Goal: Task Accomplishment & Management: Use online tool/utility

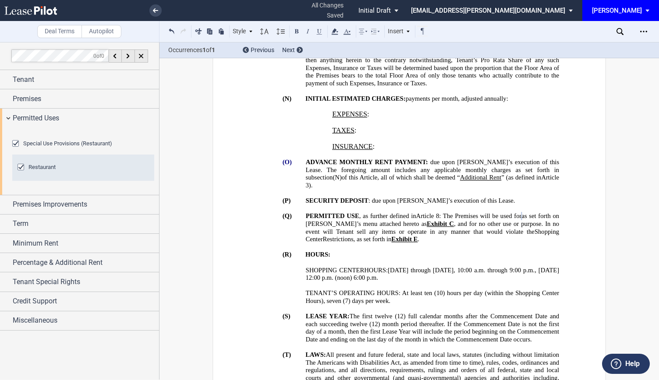
click at [397, 166] on span ". The foregoing amount includes any applicable monthly charges as set forth in …" at bounding box center [433, 173] width 255 height 15
click at [159, 12] on link at bounding box center [155, 10] width 12 height 12
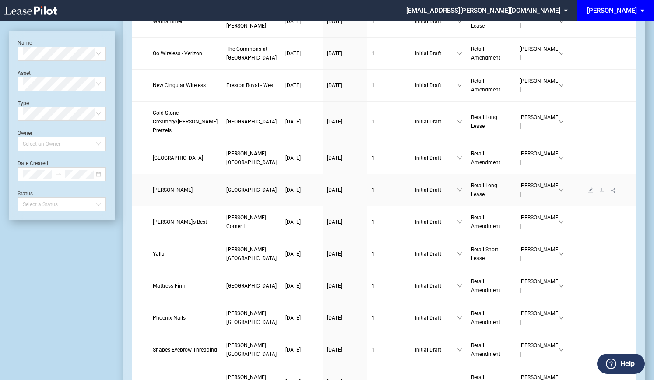
scroll to position [88, 0]
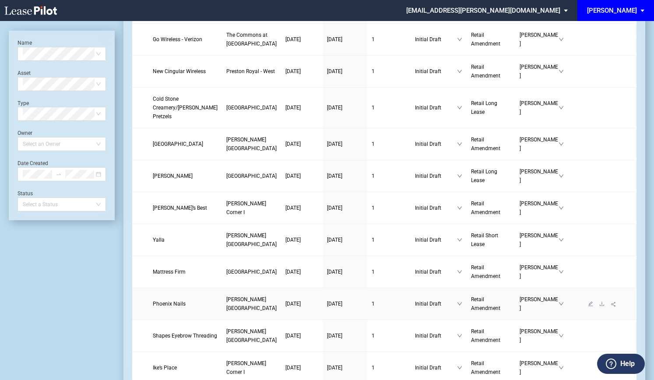
click at [167, 307] on span "Phoenix Nails" at bounding box center [169, 304] width 33 height 6
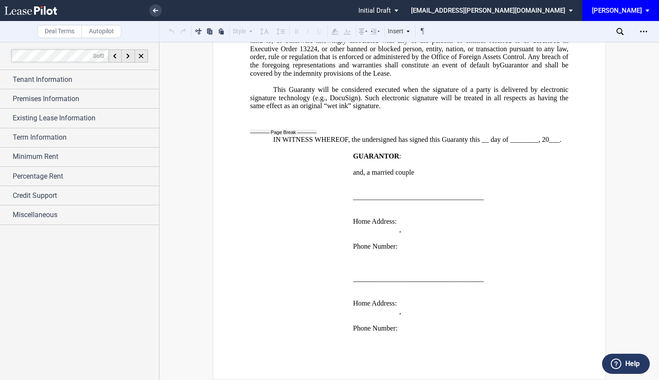
scroll to position [2267, 0]
drag, startPoint x: 470, startPoint y: 135, endPoint x: 557, endPoint y: 132, distance: 87.2
click at [557, 136] on span "IN WITNESS WHEREOF, the undersigned has signed this Guaranty this __ day of ___…" at bounding box center [417, 140] width 288 height 8
click at [464, 136] on span "IN WITNESS WHEREOF, the undersigned has signed this Guaranty this __" at bounding box center [380, 140] width 215 height 8
drag, startPoint x: 469, startPoint y: 137, endPoint x: 545, endPoint y: 136, distance: 75.3
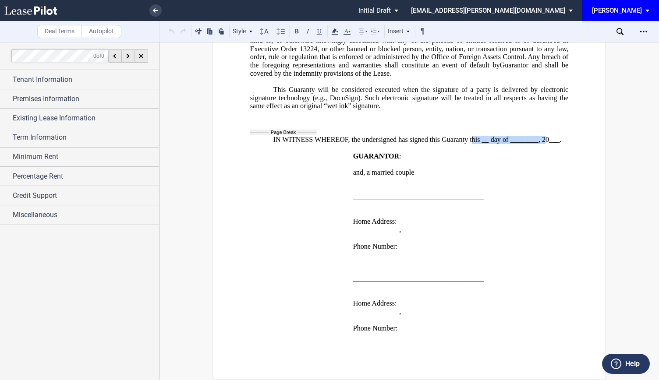
click at [545, 136] on span "IN WITNESS WHEREOF, the undersigned has signed this Guaranty this __ day of ___…" at bounding box center [417, 140] width 288 height 8
click at [465, 138] on span "IN WITNESS WHEREOF, the undersigned has signed this Guaranty this __" at bounding box center [380, 140] width 215 height 8
drag, startPoint x: 469, startPoint y: 136, endPoint x: 497, endPoint y: 137, distance: 28.5
click at [497, 137] on span "IN WITNESS WHEREOF, the undersigned has signed this Guaranty this __ day of ___…" at bounding box center [417, 140] width 288 height 8
click at [511, 136] on span "of ________," at bounding box center [495, 140] width 38 height 8
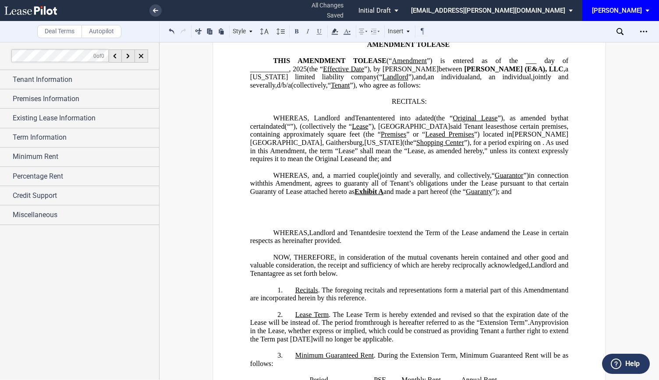
scroll to position [131, 0]
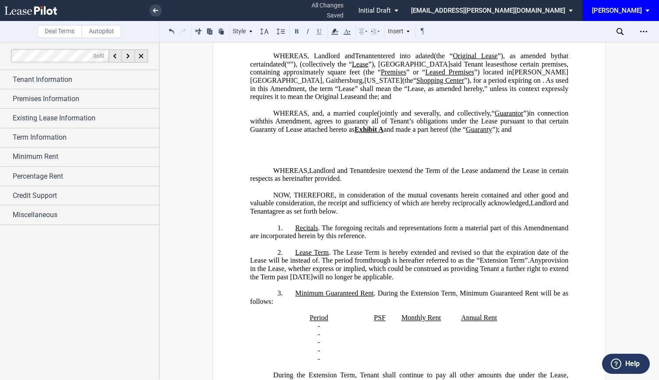
click at [325, 159] on p "﻿" at bounding box center [409, 154] width 318 height 8
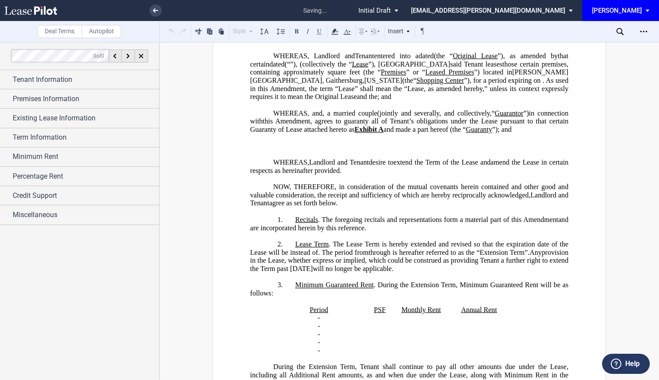
click at [311, 159] on p "﻿" at bounding box center [409, 154] width 318 height 8
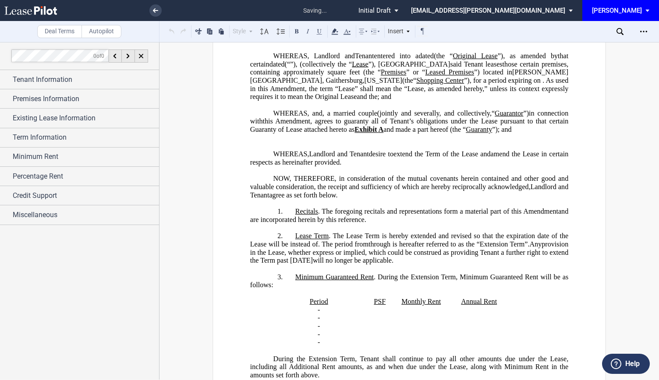
click at [300, 150] on p "﻿" at bounding box center [409, 146] width 318 height 8
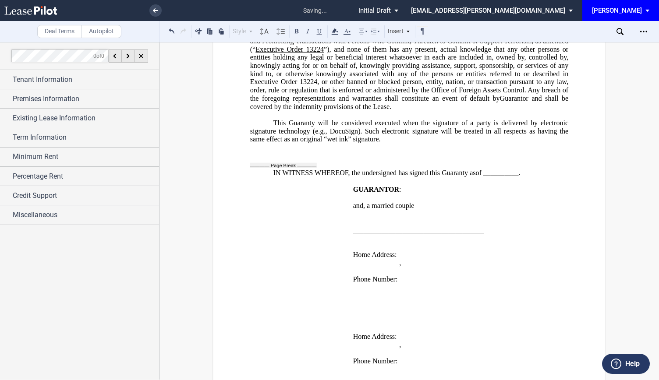
scroll to position [2242, 0]
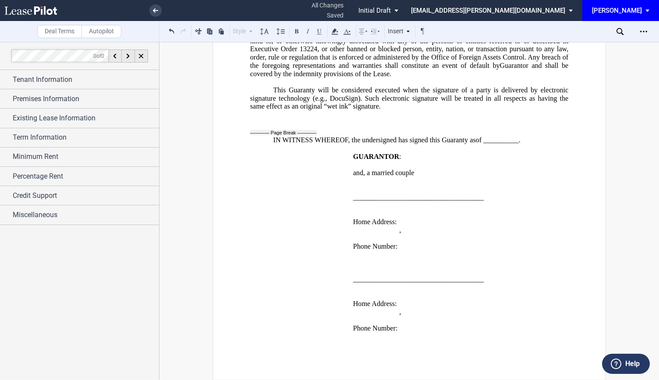
click at [514, 136] on span "__." at bounding box center [515, 140] width 9 height 8
click at [640, 30] on icon "Open Lease options menu" at bounding box center [643, 31] width 7 height 7
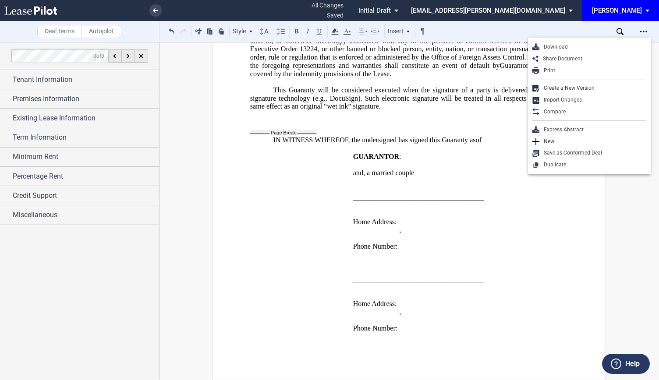
click at [406, 113] on p "﻿" at bounding box center [409, 114] width 318 height 8
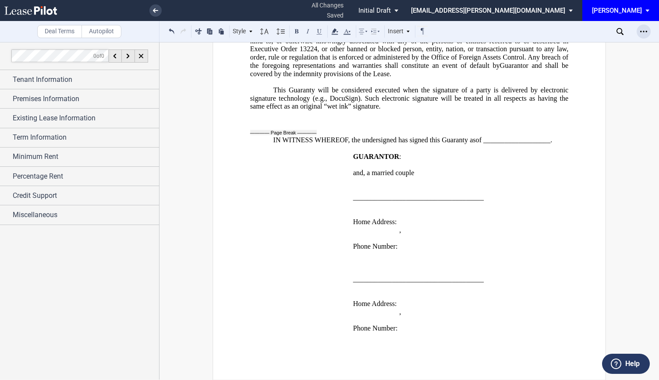
click at [645, 36] on div "Open Lease options menu" at bounding box center [643, 32] width 14 height 14
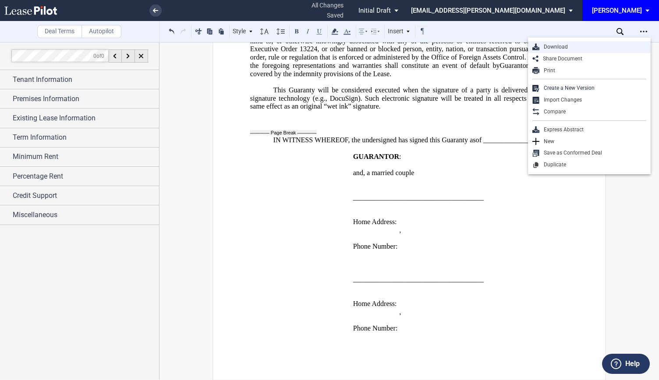
click at [581, 49] on div "Download" at bounding box center [592, 46] width 107 height 7
